Goal: Find specific page/section: Find specific page/section

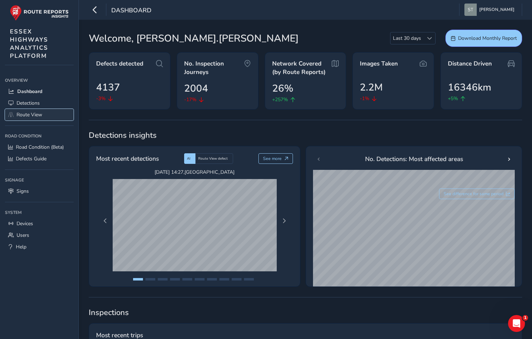
click at [36, 114] on span "Route View" at bounding box center [30, 114] width 26 height 7
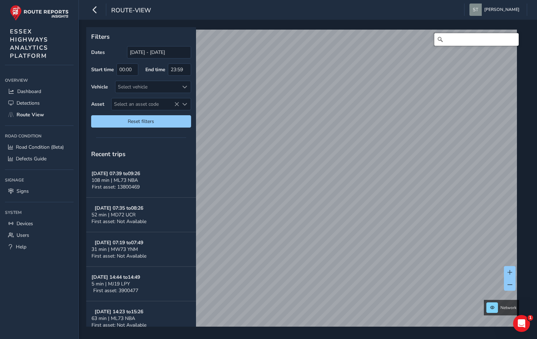
click at [443, 41] on input "Search" at bounding box center [476, 39] width 85 height 13
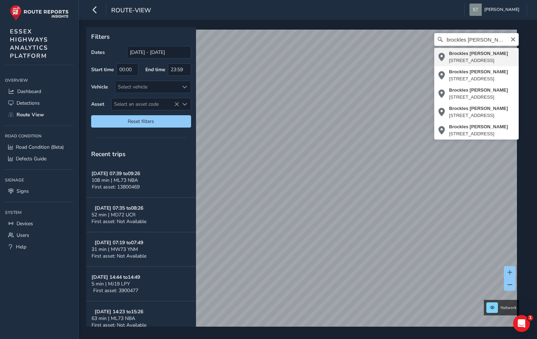
type input "Brockles [PERSON_NAME][STREET_ADDRESS]"
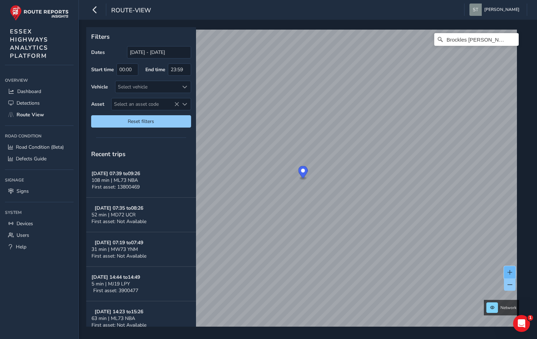
click at [508, 270] on span at bounding box center [510, 272] width 5 height 5
click at [511, 286] on span at bounding box center [510, 284] width 5 height 5
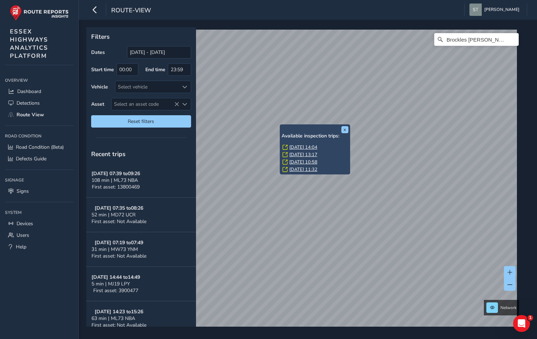
click at [280, 126] on div "x Available inspection trips: [DATE] 14:04 [DATE] 13:17 [DATE] 10:58 [DATE] 11:…" at bounding box center [315, 149] width 70 height 50
click at [298, 146] on link "[DATE] 14:04" at bounding box center [303, 147] width 28 height 6
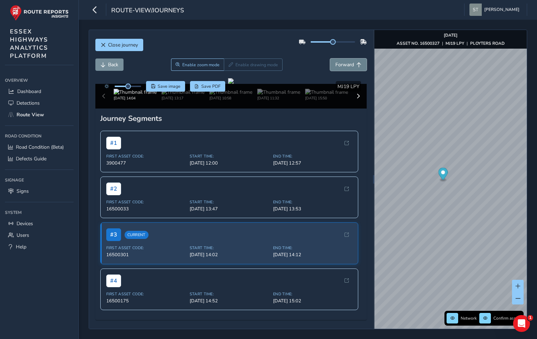
click at [341, 67] on span "Forward" at bounding box center [345, 64] width 19 height 7
click at [111, 65] on span "Back" at bounding box center [113, 64] width 10 height 7
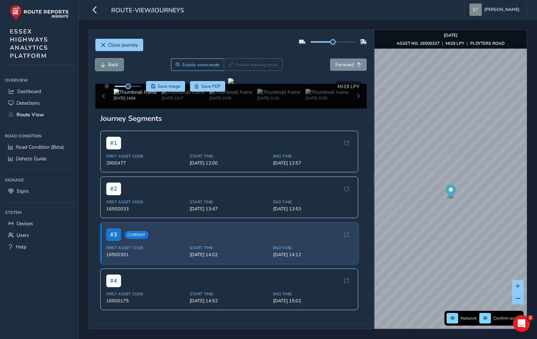
click at [111, 65] on span "Back" at bounding box center [113, 64] width 10 height 7
click at [112, 65] on span "Back" at bounding box center [113, 64] width 10 height 7
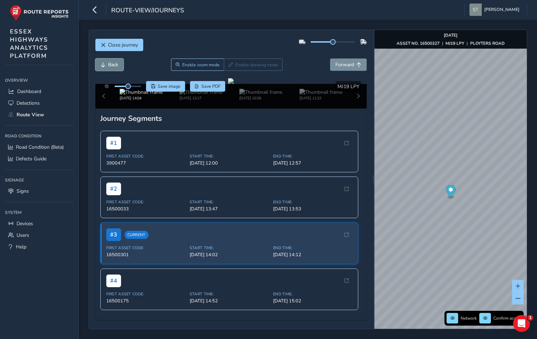
click at [112, 65] on span "Back" at bounding box center [113, 64] width 10 height 7
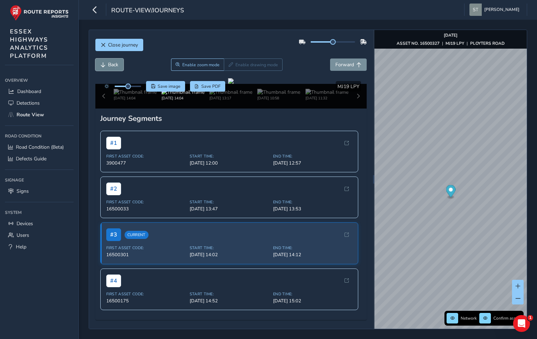
click at [112, 65] on span "Back" at bounding box center [113, 64] width 10 height 7
click at [127, 42] on span "Close journey" at bounding box center [123, 45] width 30 height 7
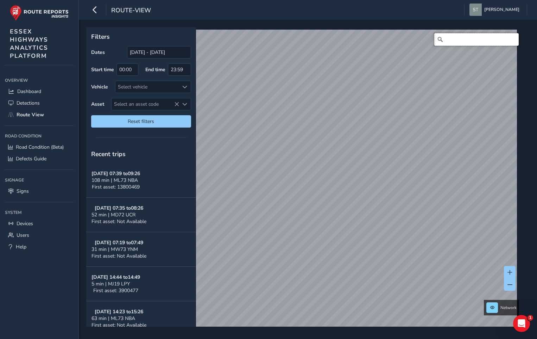
click at [444, 41] on input "Search" at bounding box center [476, 39] width 85 height 13
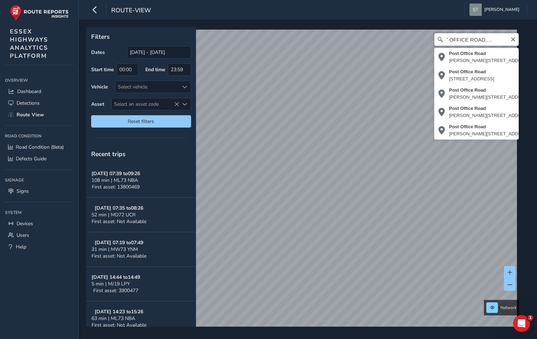
scroll to position [0, 18]
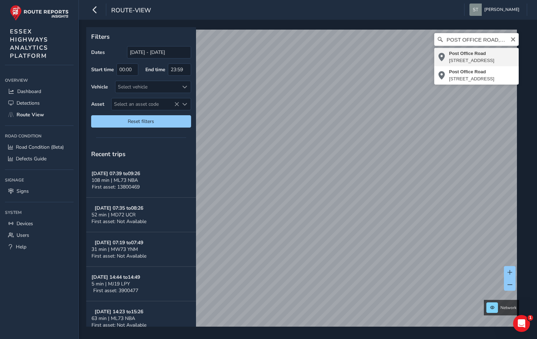
type input "[STREET_ADDRESS]"
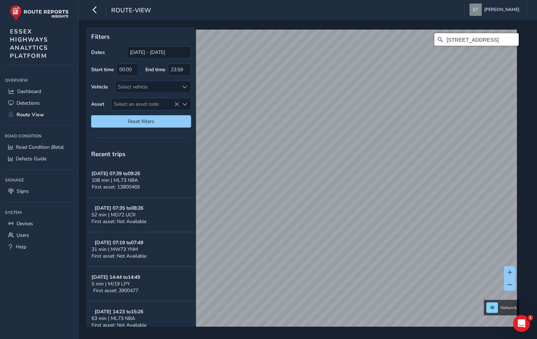
scroll to position [0, 0]
click at [509, 270] on span at bounding box center [510, 272] width 5 height 5
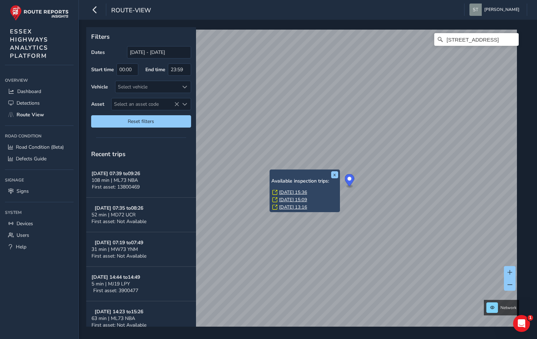
click at [287, 193] on link "[DATE] 15:36" at bounding box center [293, 192] width 28 height 6
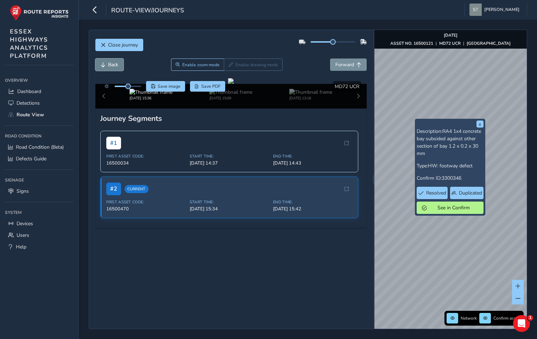
click at [107, 66] on button "Back" at bounding box center [109, 64] width 28 height 12
click at [344, 65] on span "Forward" at bounding box center [345, 64] width 19 height 7
click at [479, 122] on button "x" at bounding box center [480, 123] width 7 height 7
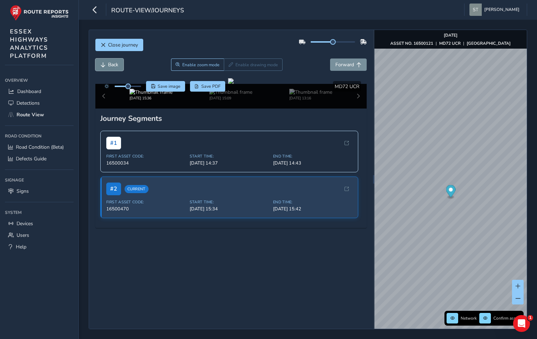
click at [110, 64] on span "Back" at bounding box center [113, 64] width 10 height 7
click at [111, 64] on span "Back" at bounding box center [113, 64] width 10 height 7
click at [528, 183] on div "Close journey Back Enable zoom mode Enable drawing mode Forward Click and Drag …" at bounding box center [308, 179] width 458 height 319
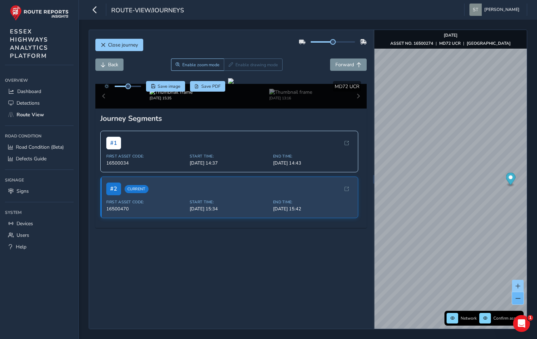
click at [519, 298] on span at bounding box center [518, 298] width 5 height 5
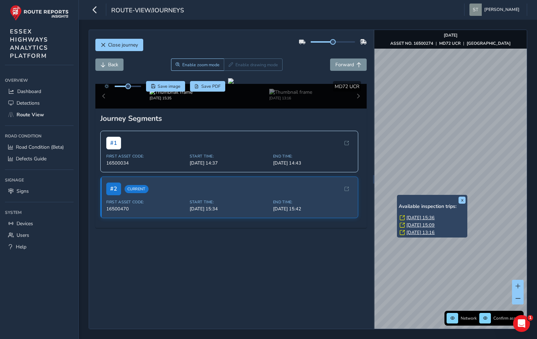
click at [408, 219] on link "[DATE] 15:36" at bounding box center [421, 217] width 28 height 6
click at [408, 217] on link "[DATE] 15:36" at bounding box center [421, 217] width 28 height 6
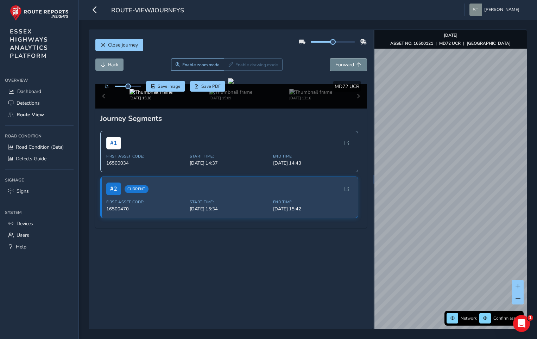
click at [340, 67] on span "Forward" at bounding box center [345, 64] width 19 height 7
click at [106, 63] on button "Back" at bounding box center [109, 64] width 28 height 12
click at [519, 286] on span at bounding box center [518, 285] width 5 height 5
click at [363, 265] on div "Close journey Back Enable zoom mode Enable drawing mode Forward Click and Drag …" at bounding box center [308, 179] width 439 height 299
click at [449, 133] on img "Preview frame" at bounding box center [458, 130] width 18 height 6
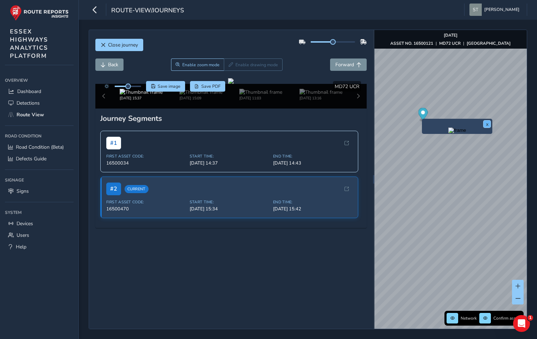
click at [485, 126] on button "x" at bounding box center [487, 123] width 7 height 7
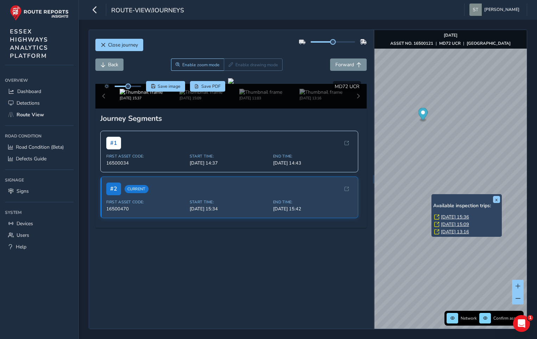
click at [437, 215] on icon at bounding box center [436, 216] width 5 height 5
click at [449, 216] on link "[DATE] 15:36" at bounding box center [455, 217] width 28 height 6
click at [449, 223] on link "[DATE] 15:09" at bounding box center [455, 224] width 28 height 6
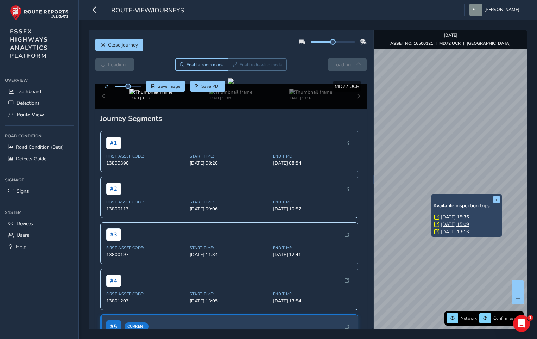
click at [449, 223] on link "[DATE] 15:09" at bounding box center [455, 224] width 28 height 6
